Goal: Find specific page/section: Find specific page/section

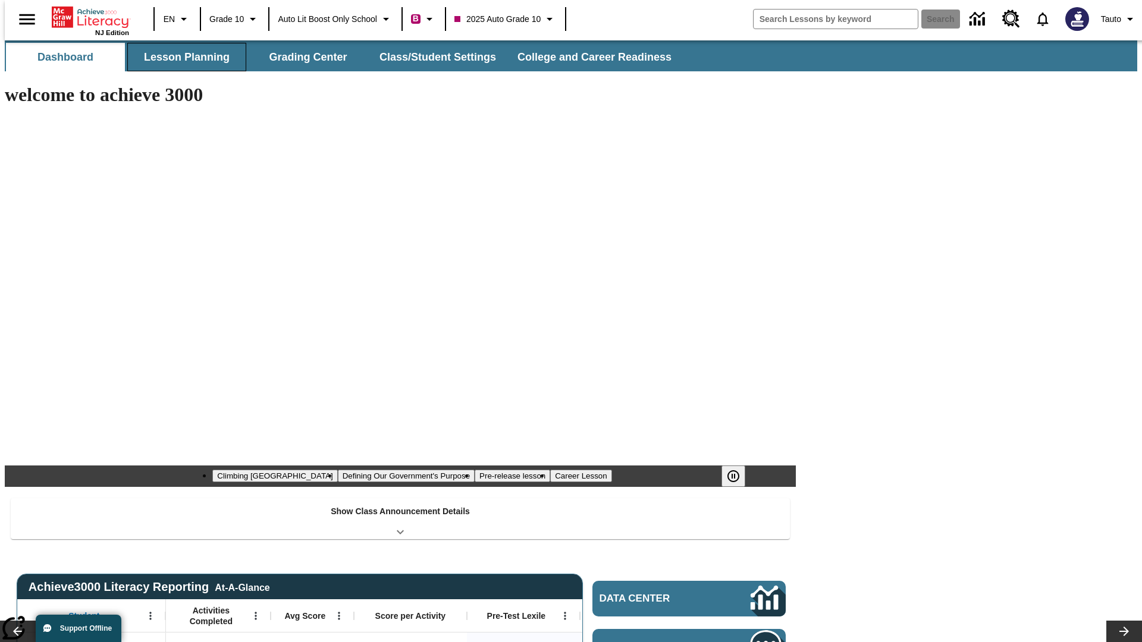
click at [182, 57] on button "Lesson Planning" at bounding box center [186, 57] width 119 height 29
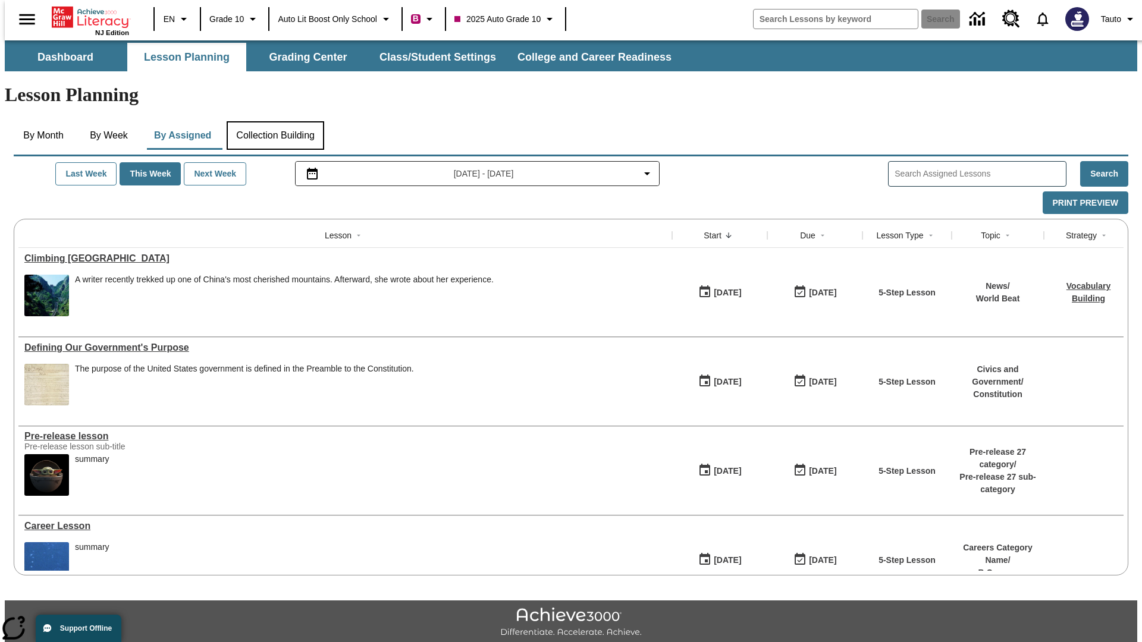
click at [275, 121] on button "Collection Building" at bounding box center [276, 135] width 98 height 29
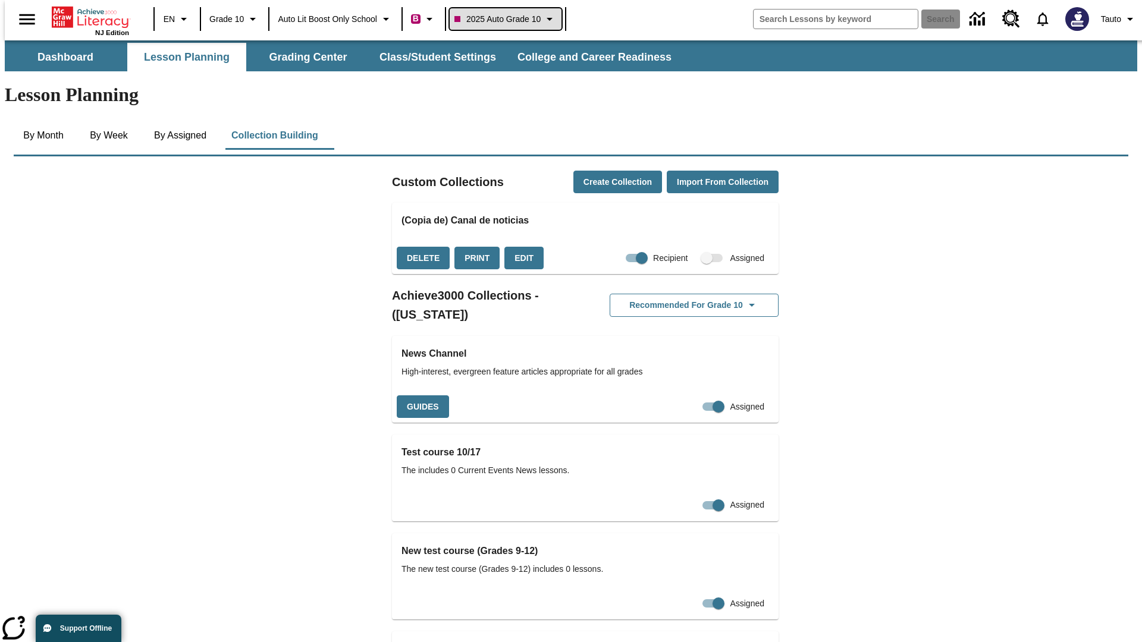
click at [509, 19] on span "2025 Auto Grade 10" at bounding box center [497, 19] width 86 height 12
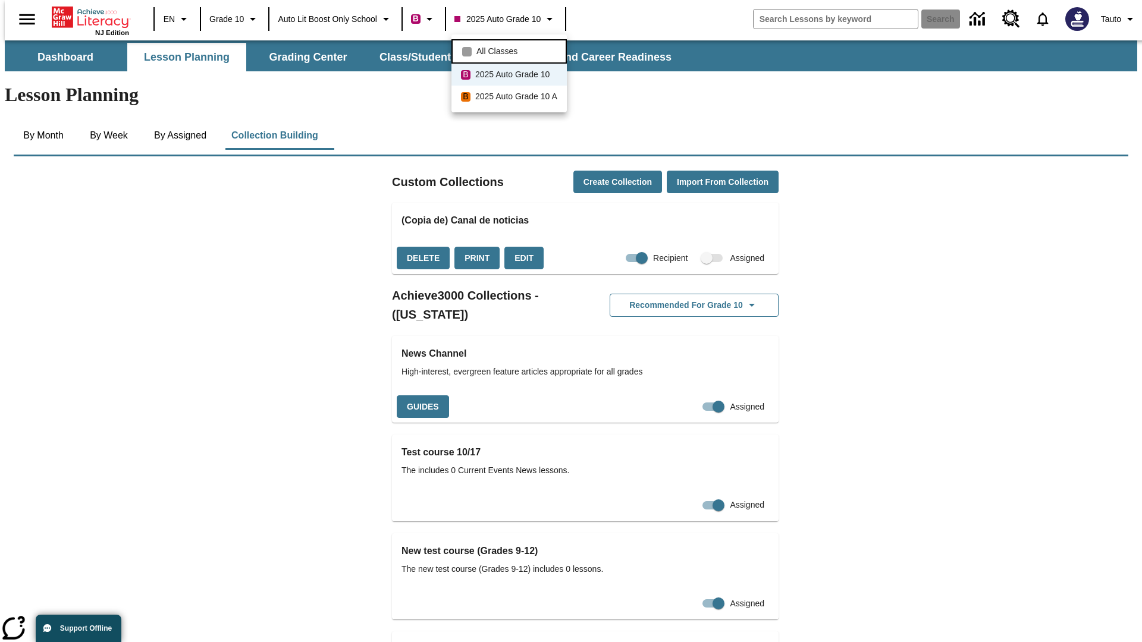
click at [511, 50] on span "All Classes" at bounding box center [496, 51] width 41 height 12
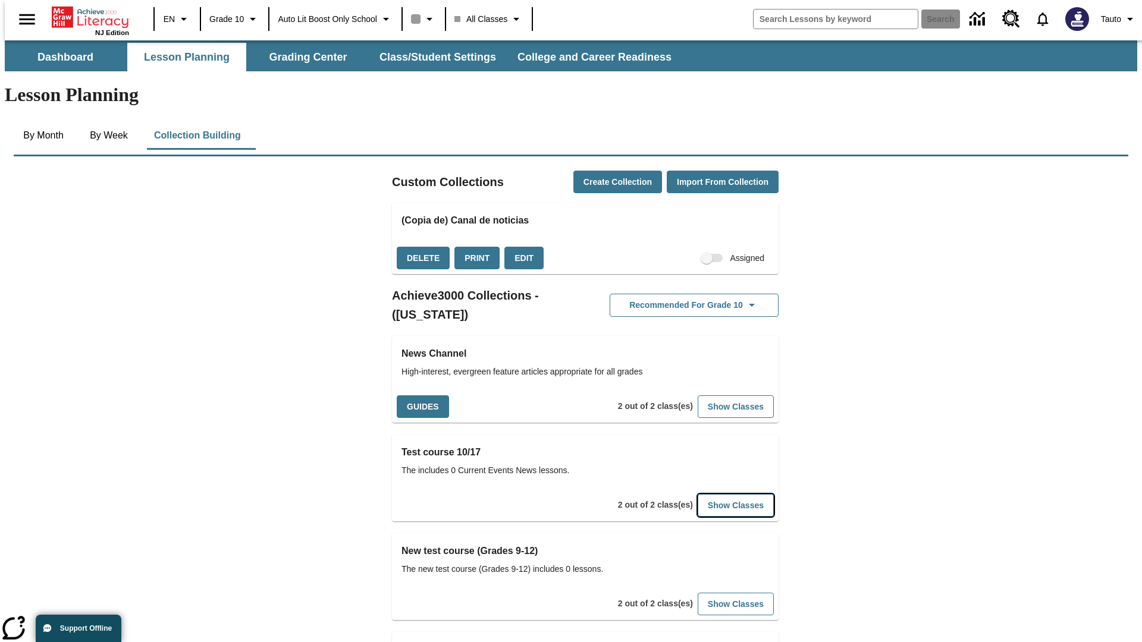
click at [717, 494] on button "Show Classes" at bounding box center [736, 505] width 76 height 23
